Goal: Task Accomplishment & Management: Complete application form

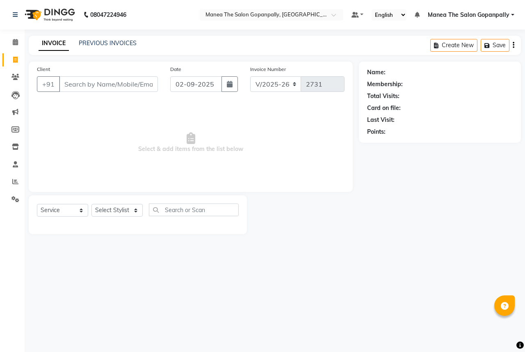
select select "7027"
select select "service"
click at [124, 207] on select "Select Stylist anas [PERSON_NAME] [PERSON_NAME] [PERSON_NAME] sameer [PERSON_NA…" at bounding box center [117, 210] width 51 height 13
select select "83653"
click at [92, 204] on select "Select Stylist anas [PERSON_NAME] [PERSON_NAME] [PERSON_NAME] sameer [PERSON_NA…" at bounding box center [117, 210] width 51 height 13
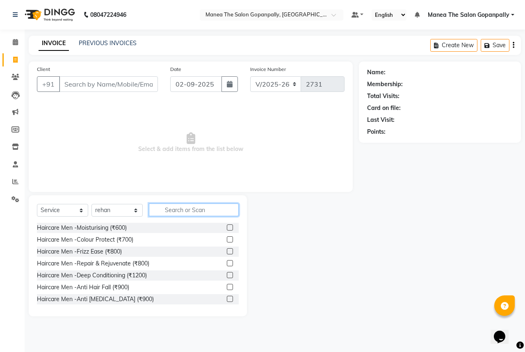
click at [173, 209] on input "text" at bounding box center [194, 210] width 90 height 13
type input "cut"
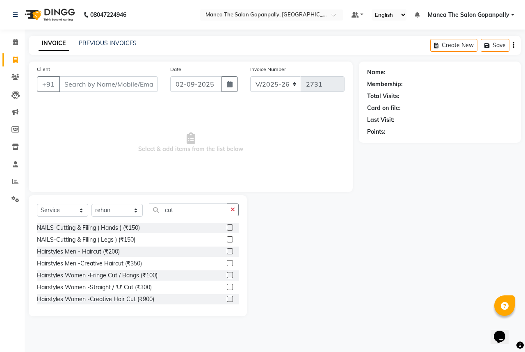
click at [227, 249] on label at bounding box center [230, 251] width 6 height 6
click at [227, 249] on input "checkbox" at bounding box center [229, 251] width 5 height 5
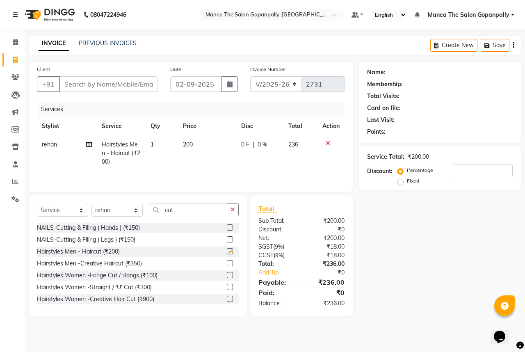
checkbox input "false"
click at [231, 209] on icon "button" at bounding box center [233, 210] width 5 height 6
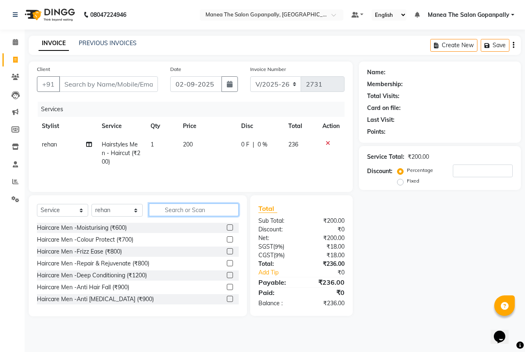
click at [224, 210] on input "text" at bounding box center [194, 210] width 90 height 13
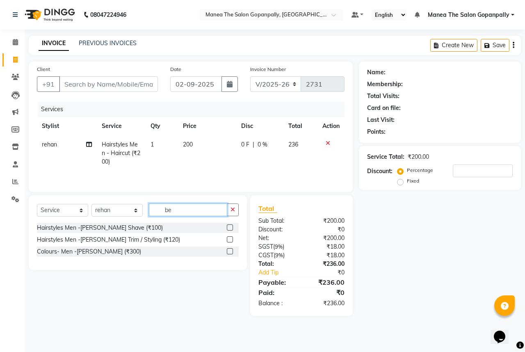
type input "be"
click at [228, 240] on label at bounding box center [230, 239] width 6 height 6
click at [228, 240] on input "checkbox" at bounding box center [229, 239] width 5 height 5
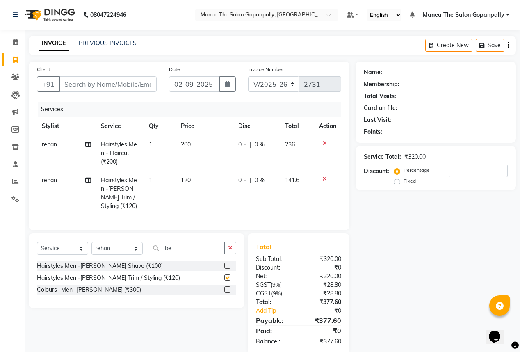
checkbox input "false"
drag, startPoint x: 325, startPoint y: 144, endPoint x: 319, endPoint y: 165, distance: 22.3
click at [323, 151] on td at bounding box center [327, 153] width 27 height 36
click at [326, 177] on icon at bounding box center [325, 179] width 5 height 6
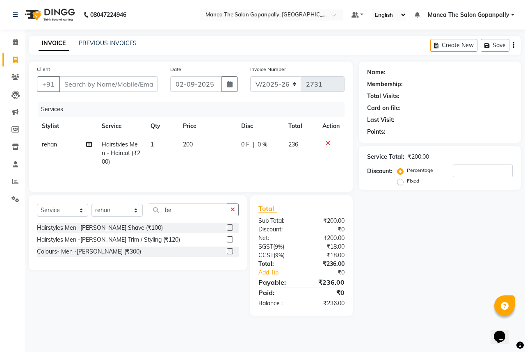
click at [330, 143] on icon at bounding box center [328, 143] width 5 height 6
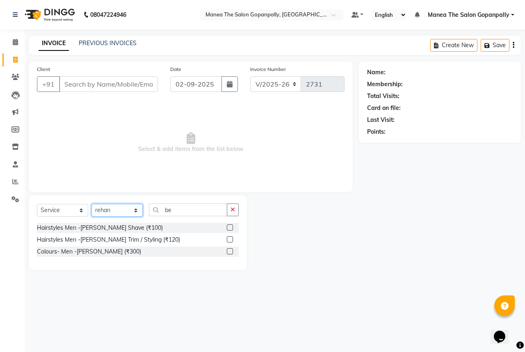
click at [122, 210] on select "Select Stylist anas [PERSON_NAME] [PERSON_NAME] [PERSON_NAME] sameer [PERSON_NA…" at bounding box center [117, 210] width 51 height 13
select select "77517"
click at [92, 204] on select "Select Stylist anas [PERSON_NAME] [PERSON_NAME] [PERSON_NAME] sameer [PERSON_NA…" at bounding box center [117, 210] width 51 height 13
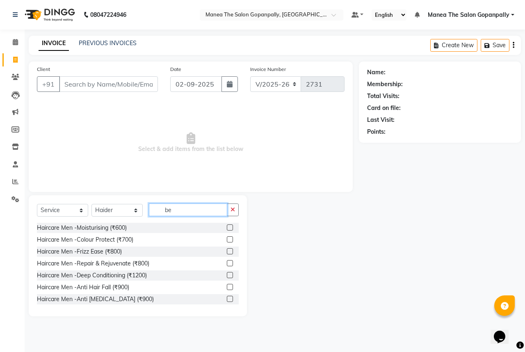
click at [176, 209] on input "be" at bounding box center [188, 210] width 78 height 13
click at [231, 208] on icon "button" at bounding box center [233, 210] width 5 height 6
click at [211, 212] on input "text" at bounding box center [194, 210] width 90 height 13
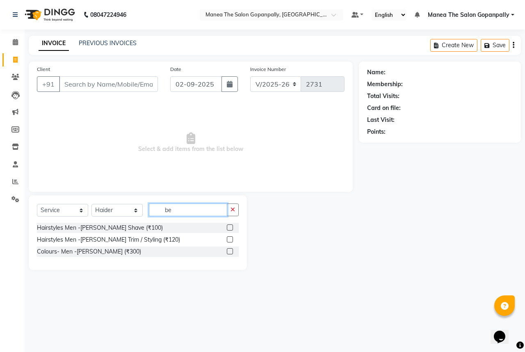
type input "be"
click at [229, 240] on label at bounding box center [230, 239] width 6 height 6
click at [229, 240] on input "checkbox" at bounding box center [229, 239] width 5 height 5
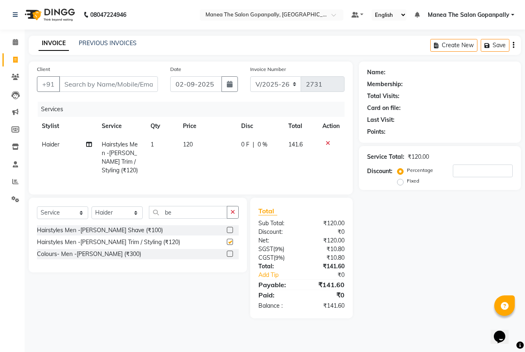
checkbox input "false"
click at [137, 85] on input "Client" at bounding box center [108, 84] width 99 height 16
type input "7"
type input "0"
type input "7741969545"
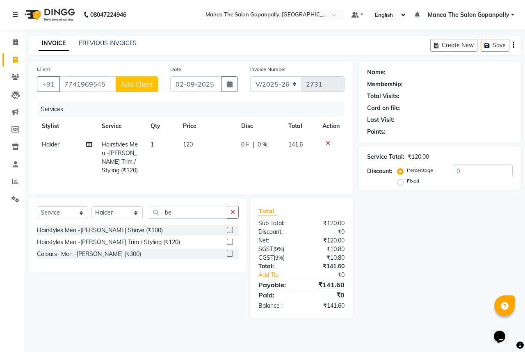
click at [126, 82] on span "Add Client" at bounding box center [137, 84] width 32 height 8
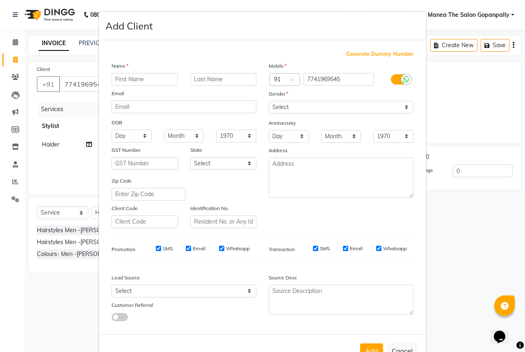
click at [142, 81] on input "text" at bounding box center [145, 79] width 66 height 13
click at [289, 105] on select "Select [DEMOGRAPHIC_DATA] [DEMOGRAPHIC_DATA] Other Prefer Not To Say" at bounding box center [341, 107] width 145 height 13
select select "[DEMOGRAPHIC_DATA]"
click at [269, 101] on select "Select [DEMOGRAPHIC_DATA] [DEMOGRAPHIC_DATA] Other Prefer Not To Say" at bounding box center [341, 107] width 145 height 13
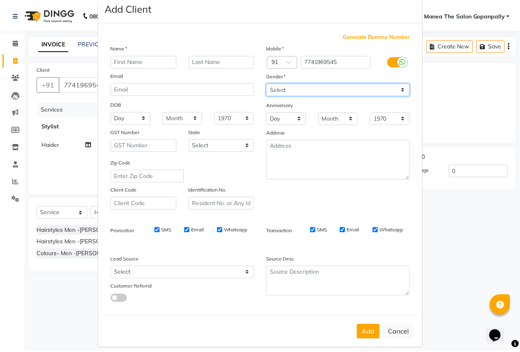
scroll to position [30, 0]
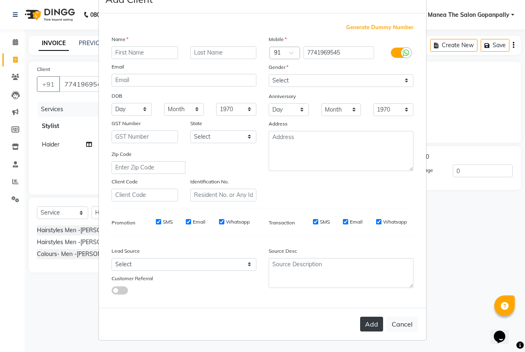
click at [374, 325] on button "Add" at bounding box center [371, 324] width 23 height 15
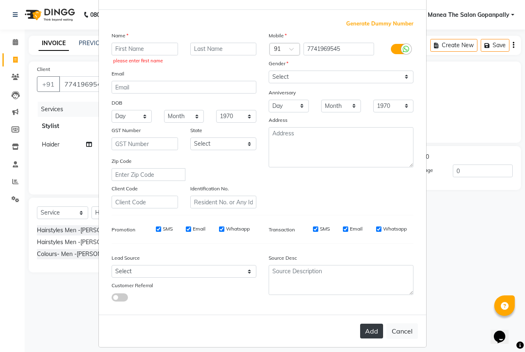
click at [374, 336] on button "Add" at bounding box center [371, 331] width 23 height 15
click at [376, 334] on button "Add" at bounding box center [371, 331] width 23 height 15
click at [150, 53] on input "text" at bounding box center [145, 49] width 66 height 13
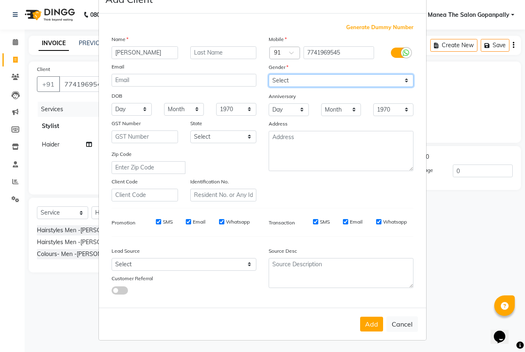
click at [282, 77] on select "Select [DEMOGRAPHIC_DATA] [DEMOGRAPHIC_DATA] Other Prefer Not To Say" at bounding box center [341, 80] width 145 height 13
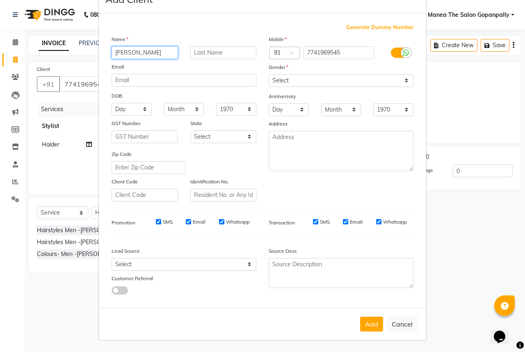
click at [154, 50] on input "[PERSON_NAME]" at bounding box center [145, 52] width 66 height 13
type input "a"
type input "babu"
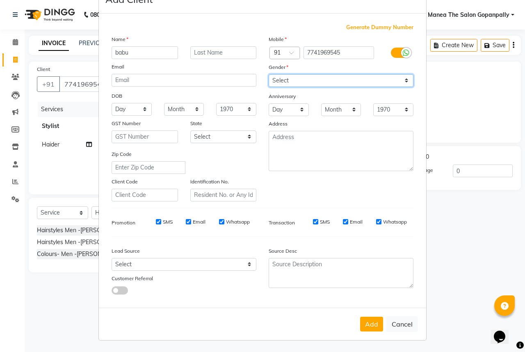
click at [271, 75] on select "Select [DEMOGRAPHIC_DATA] [DEMOGRAPHIC_DATA] Other Prefer Not To Say" at bounding box center [341, 80] width 145 height 13
click at [269, 74] on select "Select [DEMOGRAPHIC_DATA] [DEMOGRAPHIC_DATA] Other Prefer Not To Say" at bounding box center [341, 80] width 145 height 13
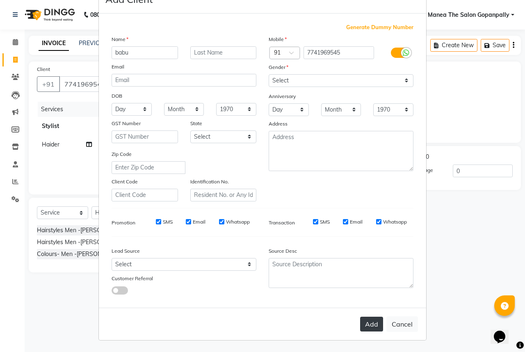
click at [366, 323] on button "Add" at bounding box center [371, 324] width 23 height 15
select select
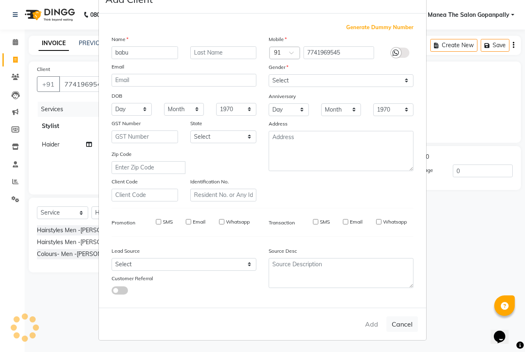
select select
checkbox input "false"
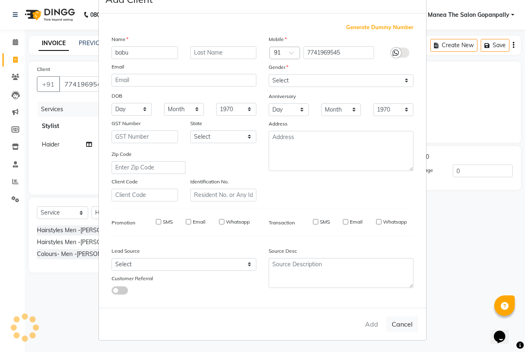
checkbox input "false"
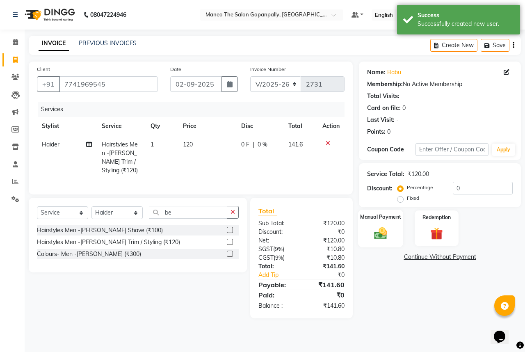
click at [384, 232] on img at bounding box center [380, 233] width 21 height 15
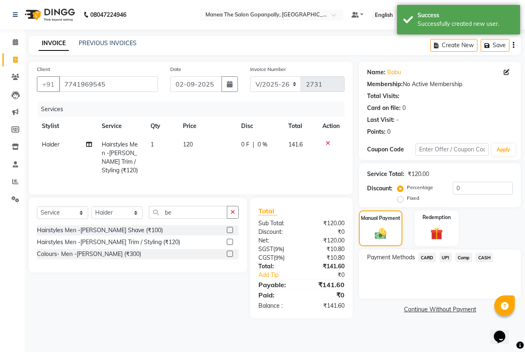
click at [445, 257] on span "UPI" at bounding box center [446, 257] width 13 height 9
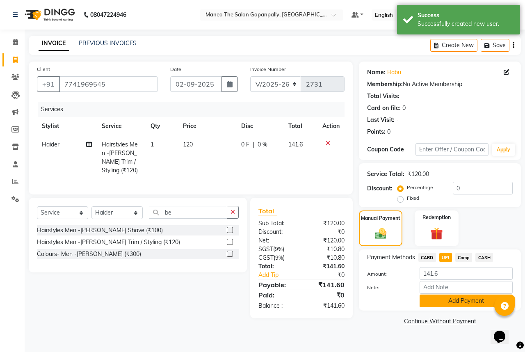
click at [465, 302] on button "Add Payment" at bounding box center [466, 301] width 93 height 13
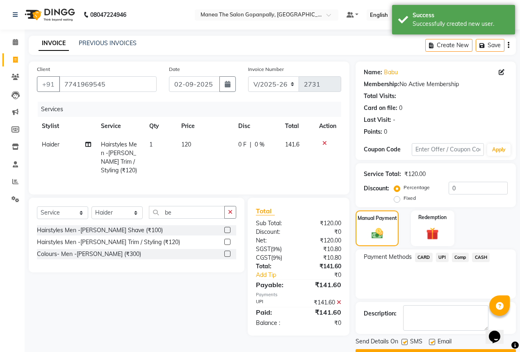
scroll to position [22, 0]
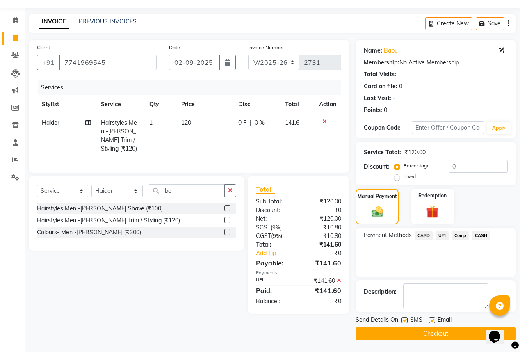
click at [431, 319] on label at bounding box center [432, 320] width 6 height 6
click at [431, 319] on input "checkbox" at bounding box center [431, 320] width 5 height 5
checkbox input "false"
click at [406, 319] on label at bounding box center [405, 320] width 6 height 6
click at [406, 319] on input "checkbox" at bounding box center [404, 320] width 5 height 5
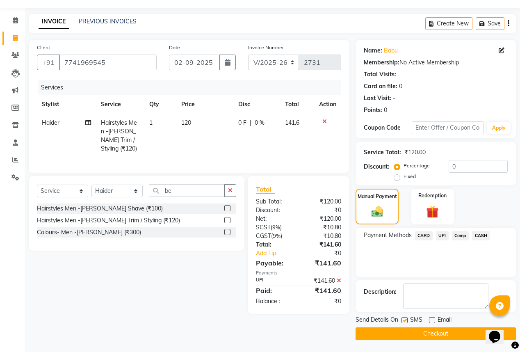
checkbox input "false"
click at [443, 331] on button "Checkout" at bounding box center [436, 334] width 160 height 13
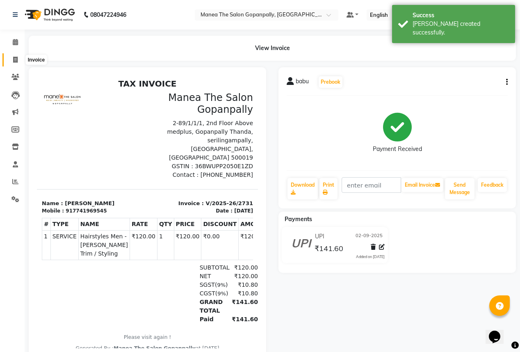
click at [15, 61] on icon at bounding box center [15, 60] width 5 height 6
select select "service"
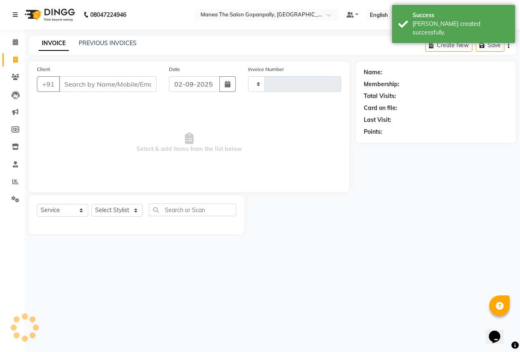
type input "2732"
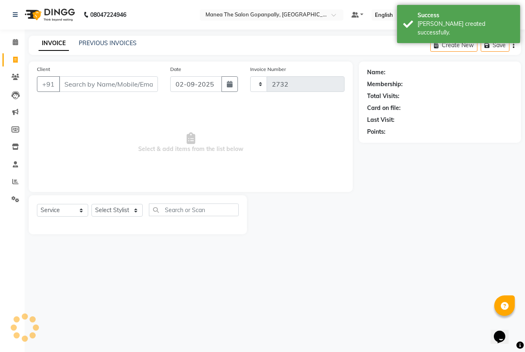
select select "7027"
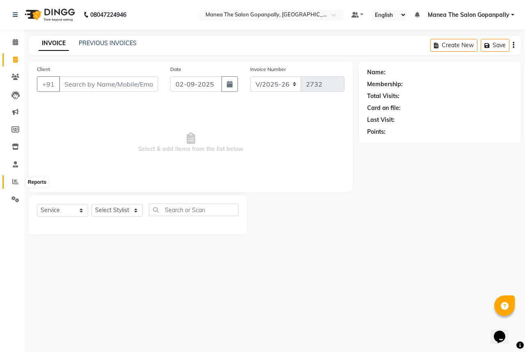
click at [14, 181] on icon at bounding box center [15, 182] width 6 height 6
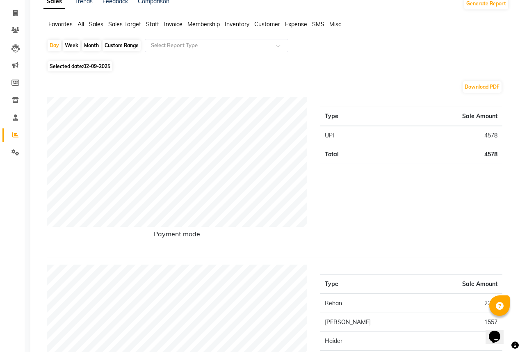
scroll to position [33, 0]
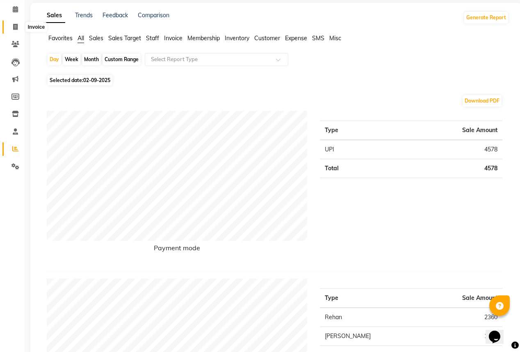
click at [18, 26] on span at bounding box center [15, 27] width 14 height 9
select select "7027"
select select "service"
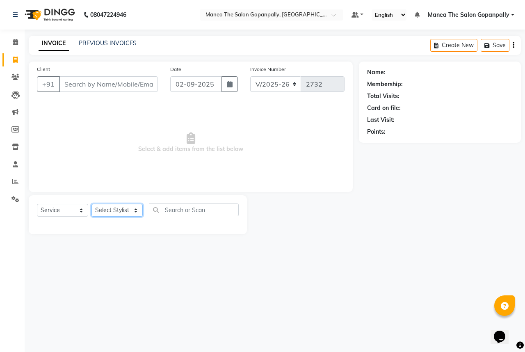
click at [135, 209] on select "Select Stylist anas [PERSON_NAME] [PERSON_NAME] [PERSON_NAME] sameer [PERSON_NA…" at bounding box center [117, 210] width 51 height 13
select select "83653"
click at [92, 204] on select "Select Stylist anas [PERSON_NAME] [PERSON_NAME] [PERSON_NAME] sameer [PERSON_NA…" at bounding box center [117, 210] width 51 height 13
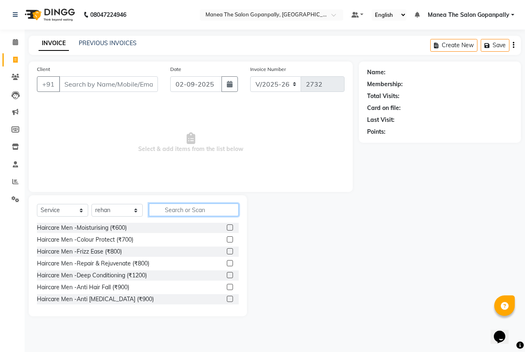
click at [177, 213] on input "text" at bounding box center [194, 210] width 90 height 13
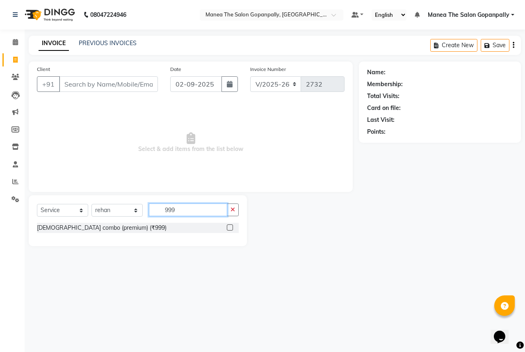
type input "999"
click at [231, 229] on label at bounding box center [230, 228] width 6 height 6
click at [231, 229] on input "checkbox" at bounding box center [229, 227] width 5 height 5
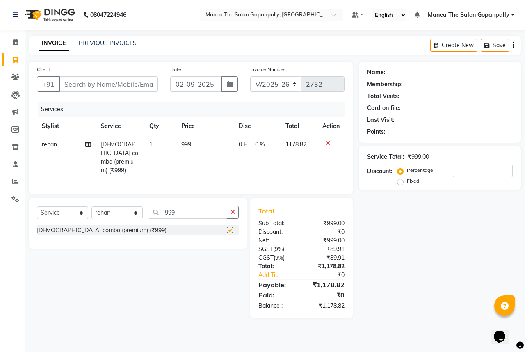
checkbox input "false"
click at [231, 210] on icon "button" at bounding box center [233, 212] width 5 height 6
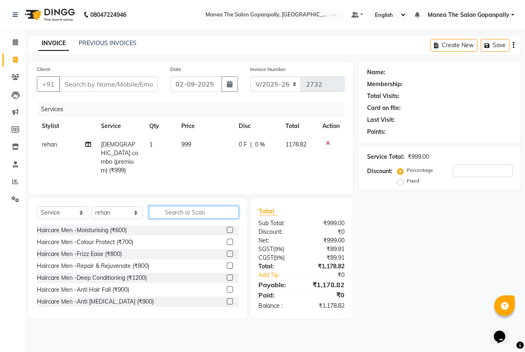
click at [189, 210] on input "text" at bounding box center [194, 212] width 90 height 13
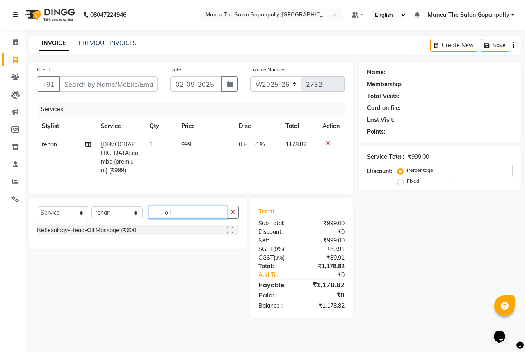
type input "oil"
click at [228, 227] on label at bounding box center [230, 230] width 6 height 6
click at [228, 228] on input "checkbox" at bounding box center [229, 230] width 5 height 5
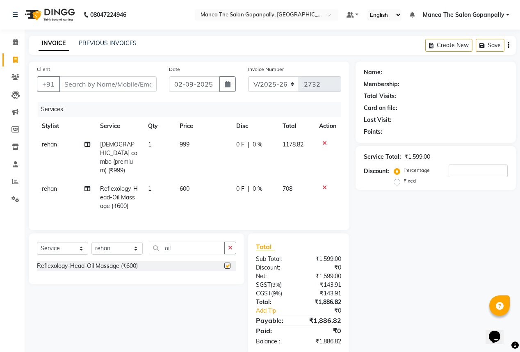
checkbox input "false"
click at [138, 82] on input "Client" at bounding box center [108, 84] width 98 height 16
click at [15, 181] on icon at bounding box center [15, 182] width 6 height 6
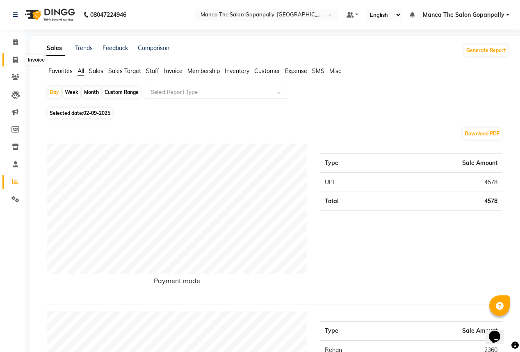
click at [13, 58] on icon at bounding box center [15, 60] width 5 height 6
select select "service"
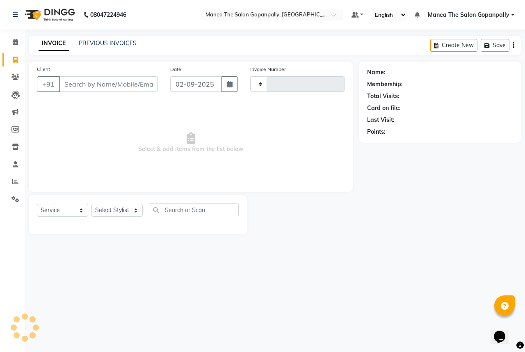
type input "2732"
select select "7027"
click at [486, 48] on button "Save" at bounding box center [495, 45] width 29 height 13
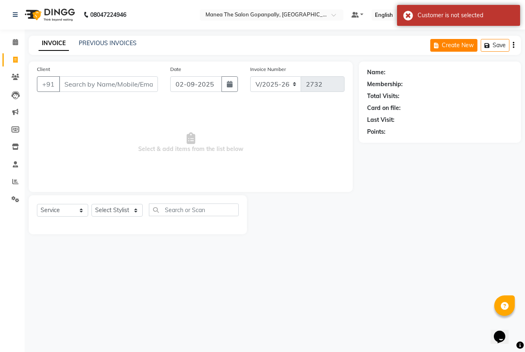
click at [461, 44] on button "Create New" at bounding box center [454, 45] width 47 height 13
select select "7027"
select select "service"
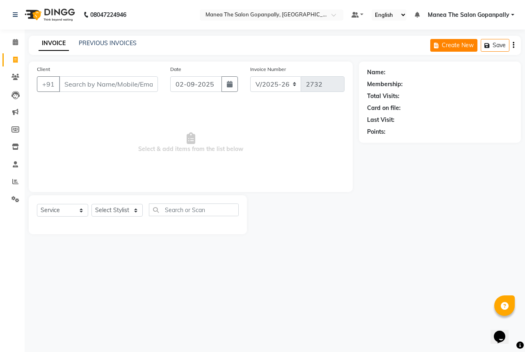
click at [452, 47] on button "Create New" at bounding box center [454, 45] width 47 height 13
select select "service"
type input "2732"
click at [452, 47] on button "Create New" at bounding box center [454, 45] width 47 height 13
select select "service"
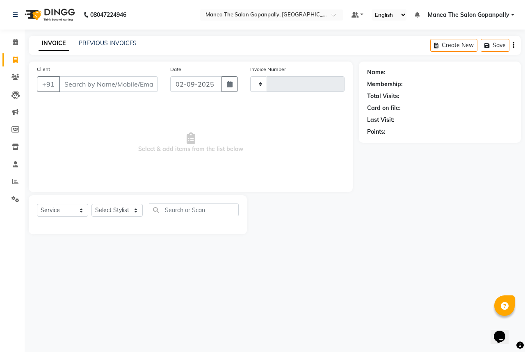
type input "2732"
select select "7027"
click at [452, 47] on button "Create New" at bounding box center [454, 45] width 47 height 13
select select "service"
type input "2732"
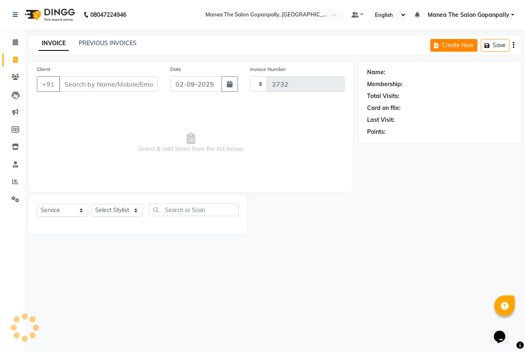
select select "7027"
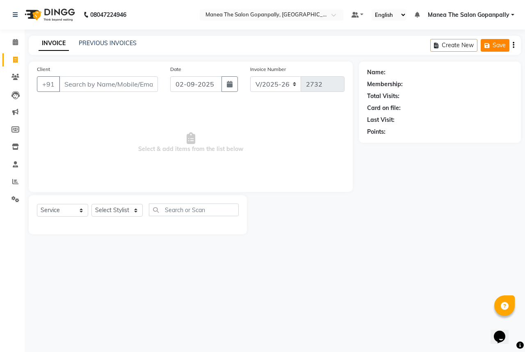
click at [487, 45] on icon "button" at bounding box center [489, 46] width 8 height 6
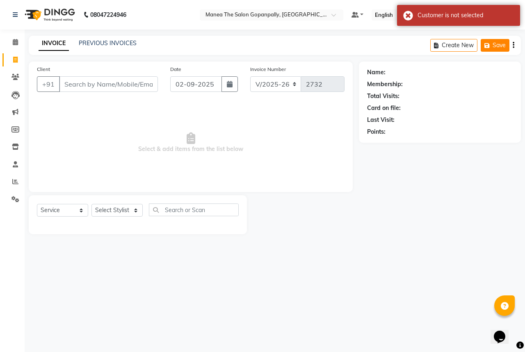
click at [487, 45] on icon "button" at bounding box center [489, 46] width 8 height 6
click at [500, 45] on button "Save" at bounding box center [495, 45] width 29 height 13
drag, startPoint x: 136, startPoint y: 210, endPoint x: 126, endPoint y: 217, distance: 12.2
click at [136, 210] on select "Select Stylist anas [PERSON_NAME] [PERSON_NAME] [PERSON_NAME] sameer [PERSON_NA…" at bounding box center [117, 210] width 51 height 13
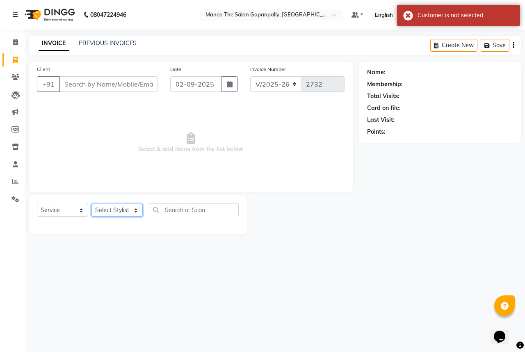
select select "83653"
click at [92, 204] on select "Select Stylist anas [PERSON_NAME] [PERSON_NAME] [PERSON_NAME] sameer [PERSON_NA…" at bounding box center [117, 210] width 51 height 13
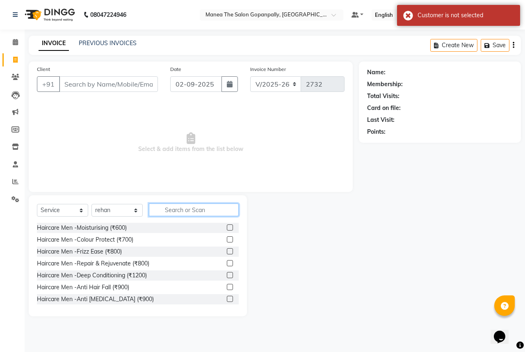
click at [184, 213] on input "text" at bounding box center [194, 210] width 90 height 13
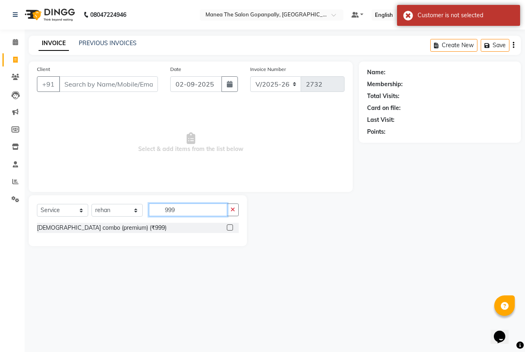
type input "999"
click at [228, 228] on label at bounding box center [230, 228] width 6 height 6
click at [228, 228] on input "checkbox" at bounding box center [229, 227] width 5 height 5
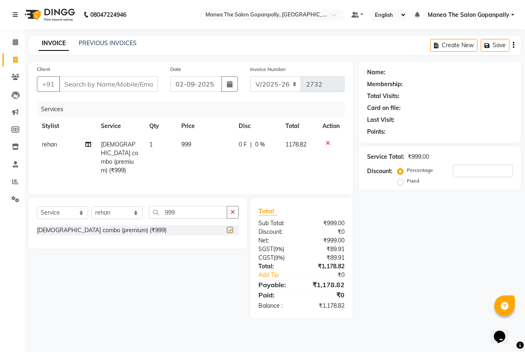
checkbox input "false"
drag, startPoint x: 231, startPoint y: 209, endPoint x: 209, endPoint y: 216, distance: 23.8
click at [231, 210] on icon "button" at bounding box center [233, 212] width 5 height 6
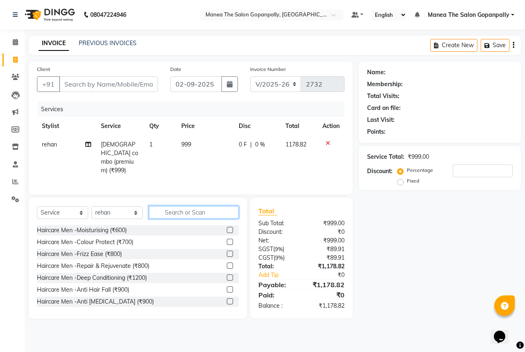
click at [209, 214] on input "text" at bounding box center [194, 212] width 90 height 13
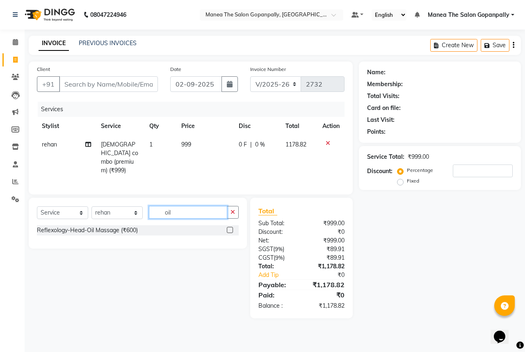
type input "oil"
click at [228, 228] on label at bounding box center [230, 230] width 6 height 6
click at [228, 228] on input "checkbox" at bounding box center [229, 230] width 5 height 5
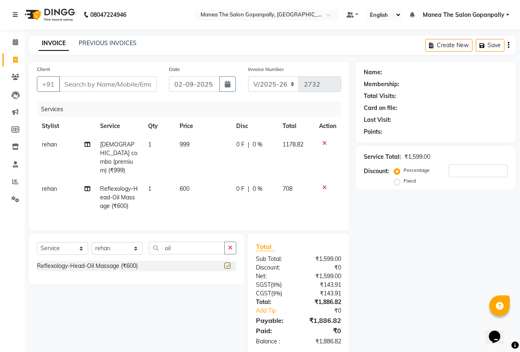
checkbox input "false"
click at [135, 84] on input "Client" at bounding box center [108, 84] width 98 height 16
click at [113, 88] on input "Client" at bounding box center [108, 84] width 98 height 16
type input "7"
type input "0"
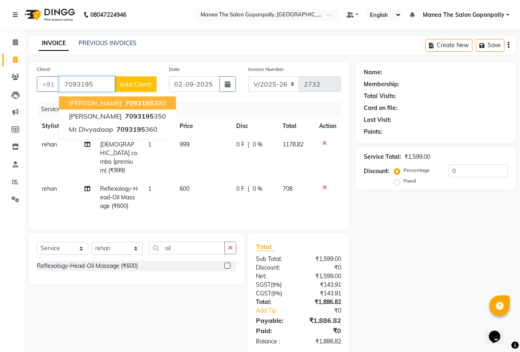
click at [139, 105] on span "7093195" at bounding box center [139, 103] width 29 height 8
type input "7093195390"
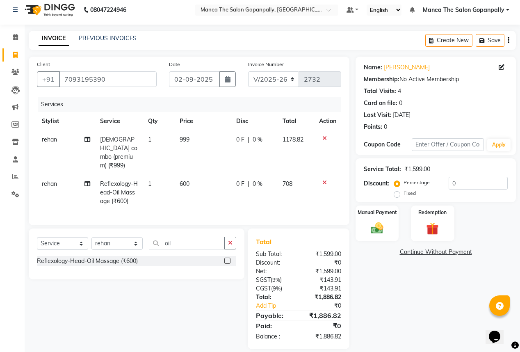
scroll to position [11, 0]
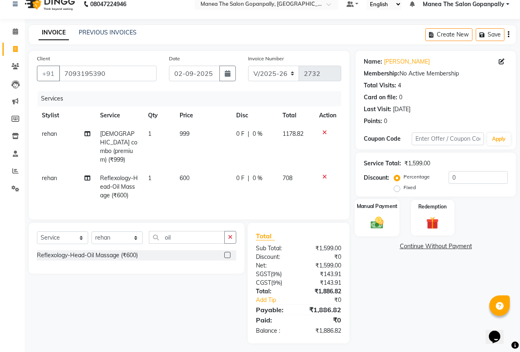
click at [387, 218] on img at bounding box center [377, 222] width 21 height 15
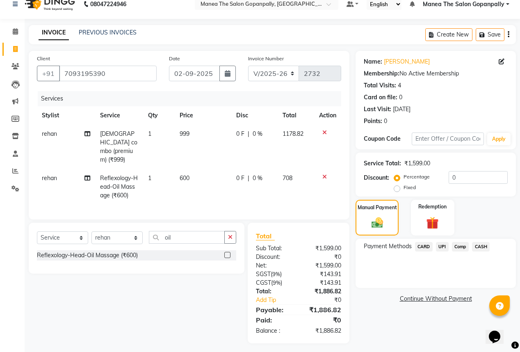
click at [442, 246] on span "UPI" at bounding box center [442, 246] width 13 height 9
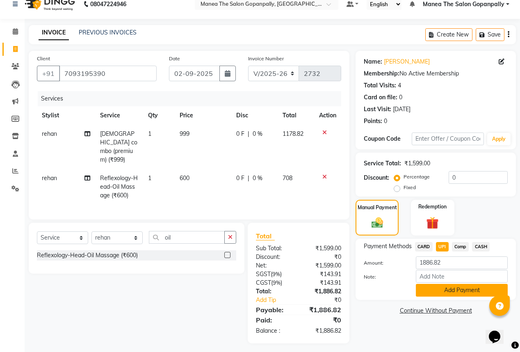
click at [445, 291] on button "Add Payment" at bounding box center [462, 290] width 92 height 13
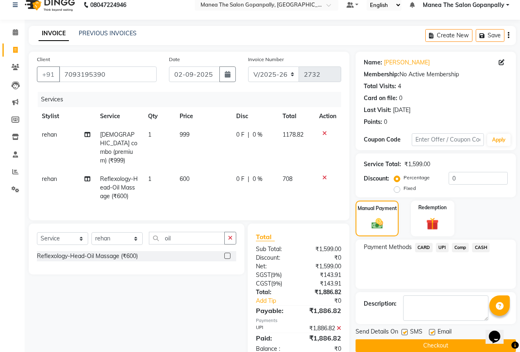
scroll to position [28, 0]
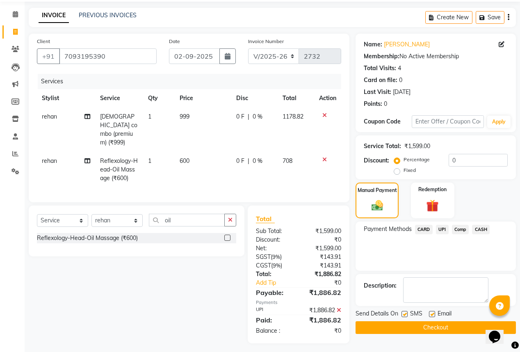
click at [431, 314] on label at bounding box center [432, 314] width 6 height 6
click at [431, 314] on input "checkbox" at bounding box center [431, 314] width 5 height 5
checkbox input "false"
click at [433, 325] on button "Checkout" at bounding box center [436, 327] width 160 height 13
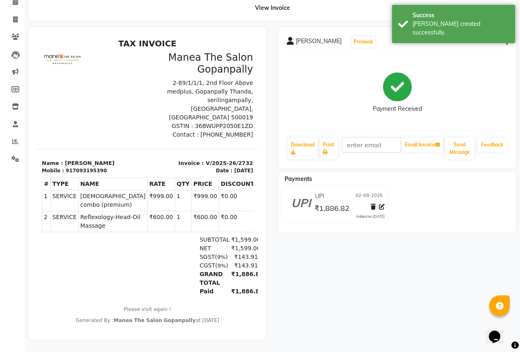
scroll to position [44, 0]
click at [17, 138] on icon at bounding box center [15, 141] width 6 height 6
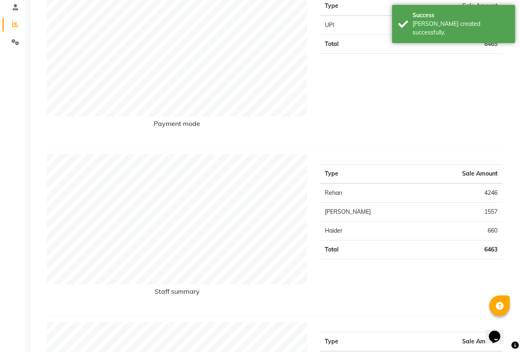
scroll to position [164, 0]
